Goal: Transaction & Acquisition: Obtain resource

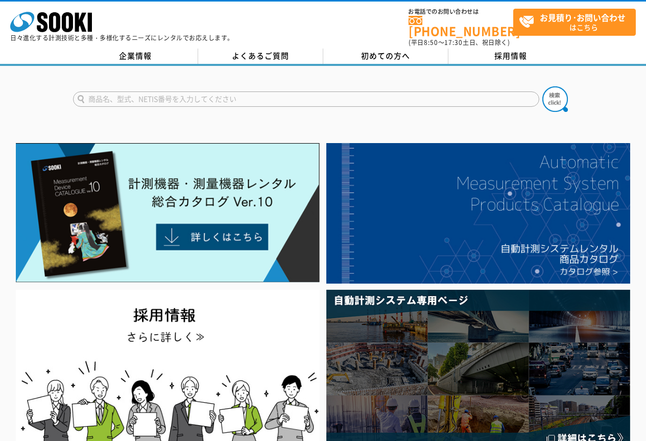
click at [218, 91] on input "text" at bounding box center [306, 98] width 466 height 15
type input "CENTER"
click at [542, 86] on button at bounding box center [555, 99] width 26 height 26
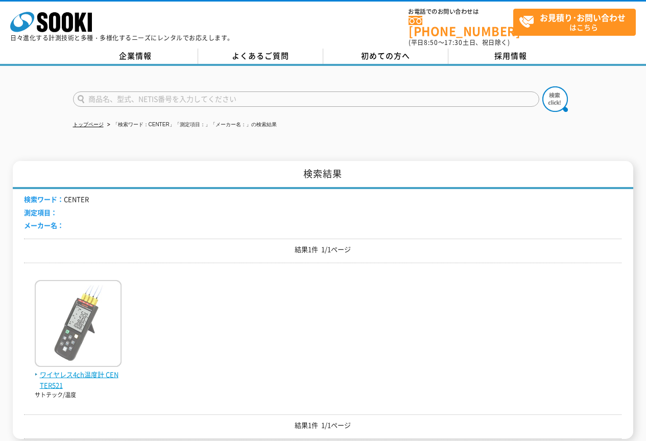
click at [117, 361] on img at bounding box center [78, 324] width 87 height 89
